Goal: Download file/media

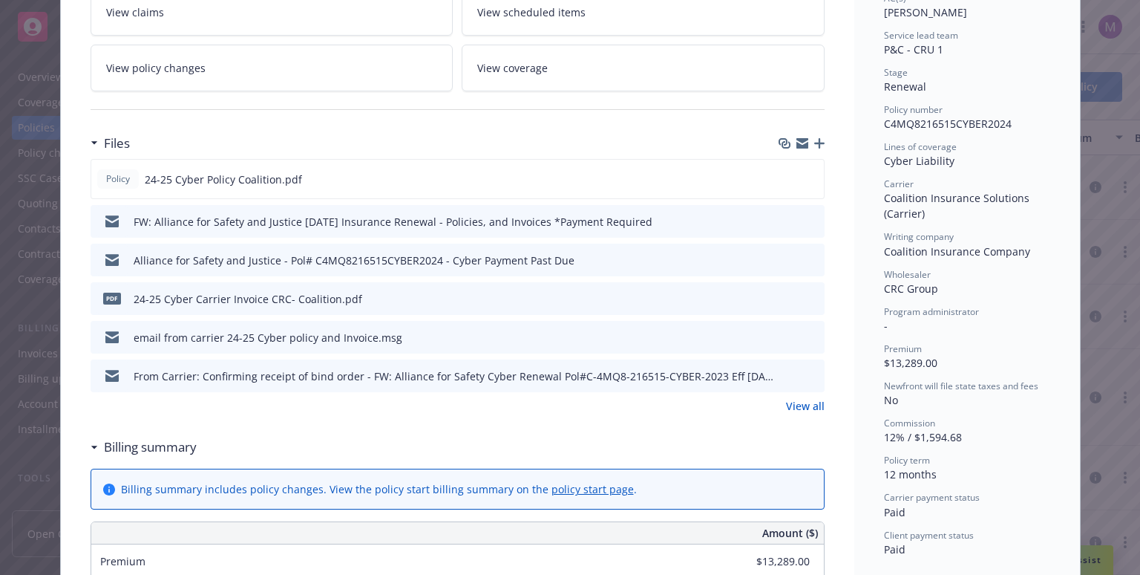
scroll to position [278, 0]
click at [805, 178] on icon "preview file" at bounding box center [809, 179] width 13 height 10
click at [782, 174] on icon "download file" at bounding box center [785, 180] width 12 height 12
